Goal: Task Accomplishment & Management: Use online tool/utility

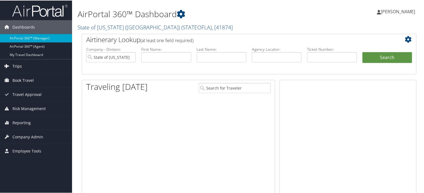
click at [21, 68] on span "Trips" at bounding box center [16, 66] width 9 height 14
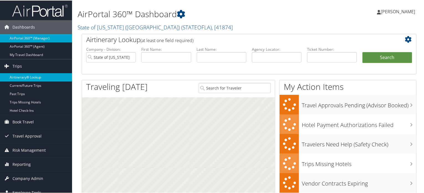
click at [27, 77] on link "Airtinerary® Lookup" at bounding box center [36, 77] width 72 height 8
